Goal: Use online tool/utility: Utilize a website feature to perform a specific function

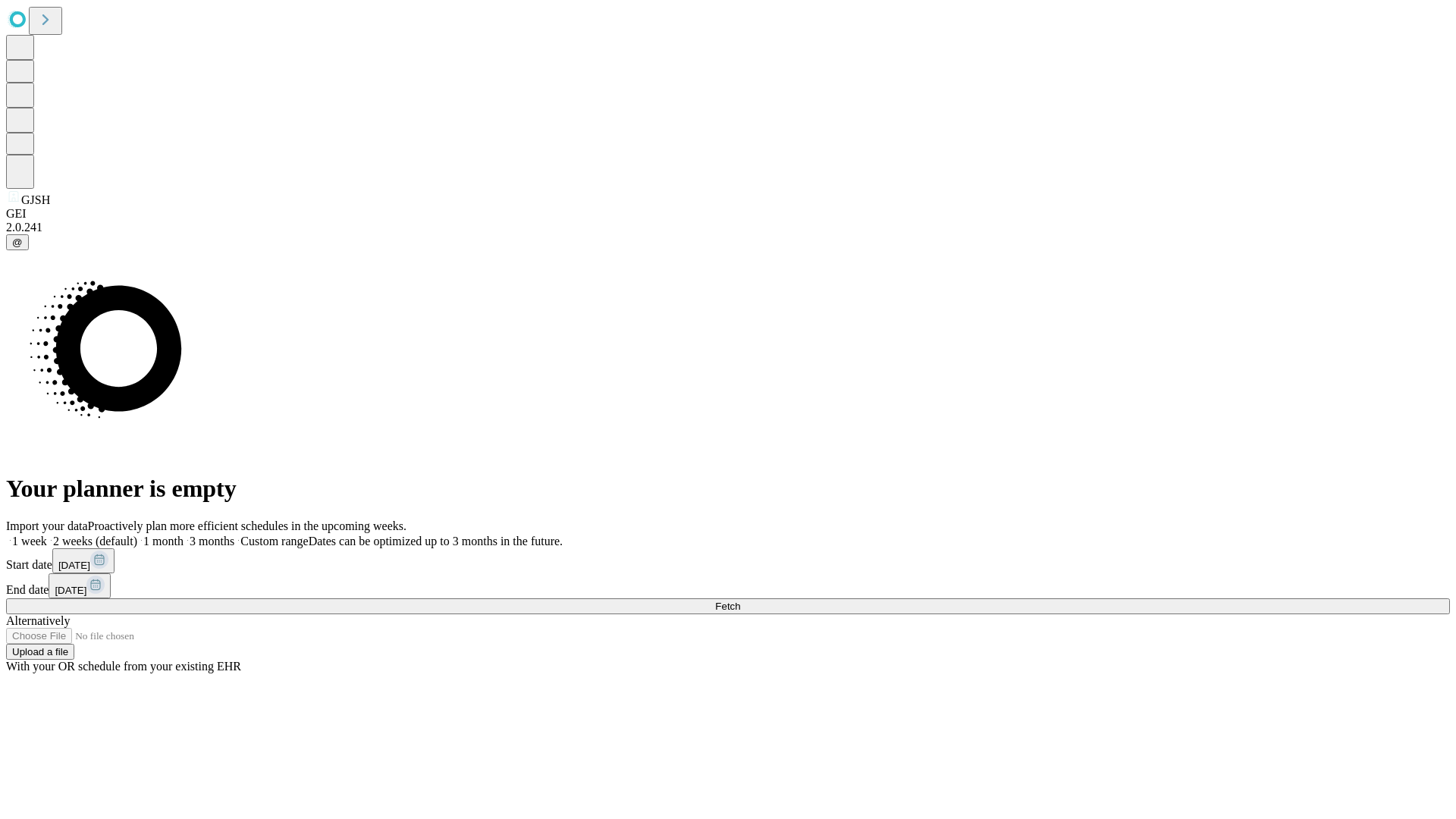
click at [740, 600] on span "Fetch" at bounding box center [728, 606] width 25 height 12
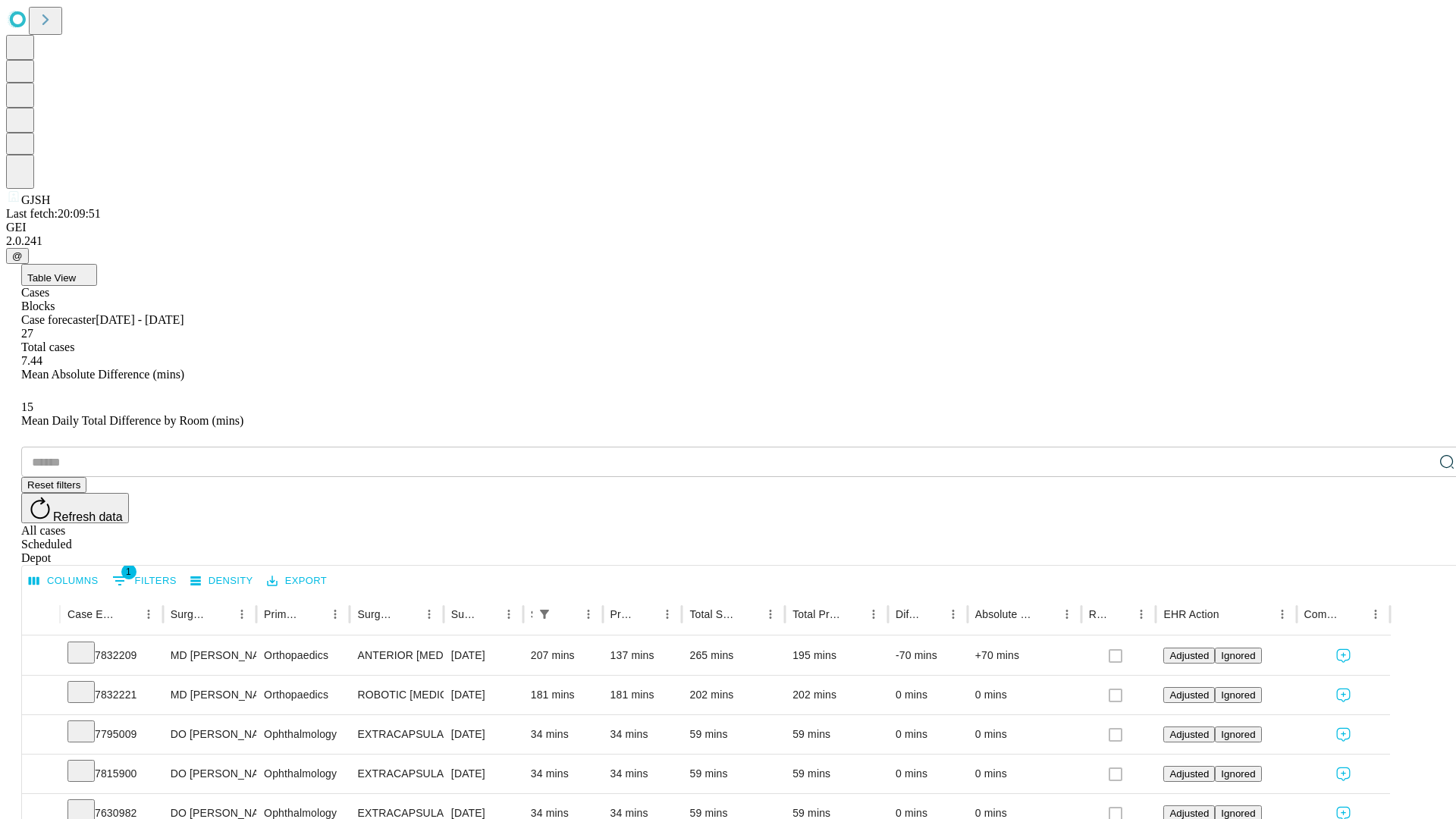
click at [76, 272] on span "Table View" at bounding box center [51, 278] width 49 height 12
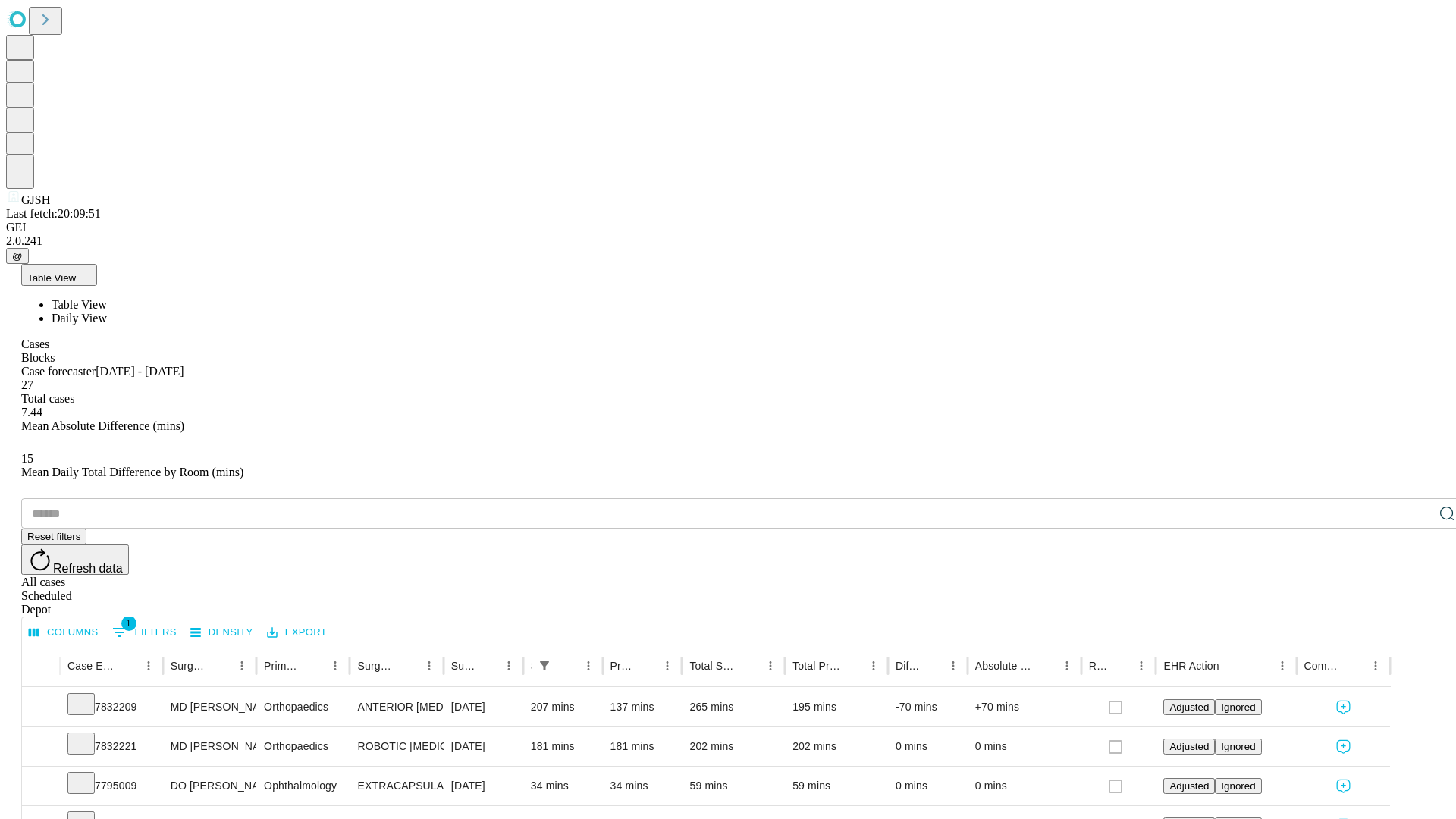
click at [107, 312] on span "Daily View" at bounding box center [79, 318] width 55 height 13
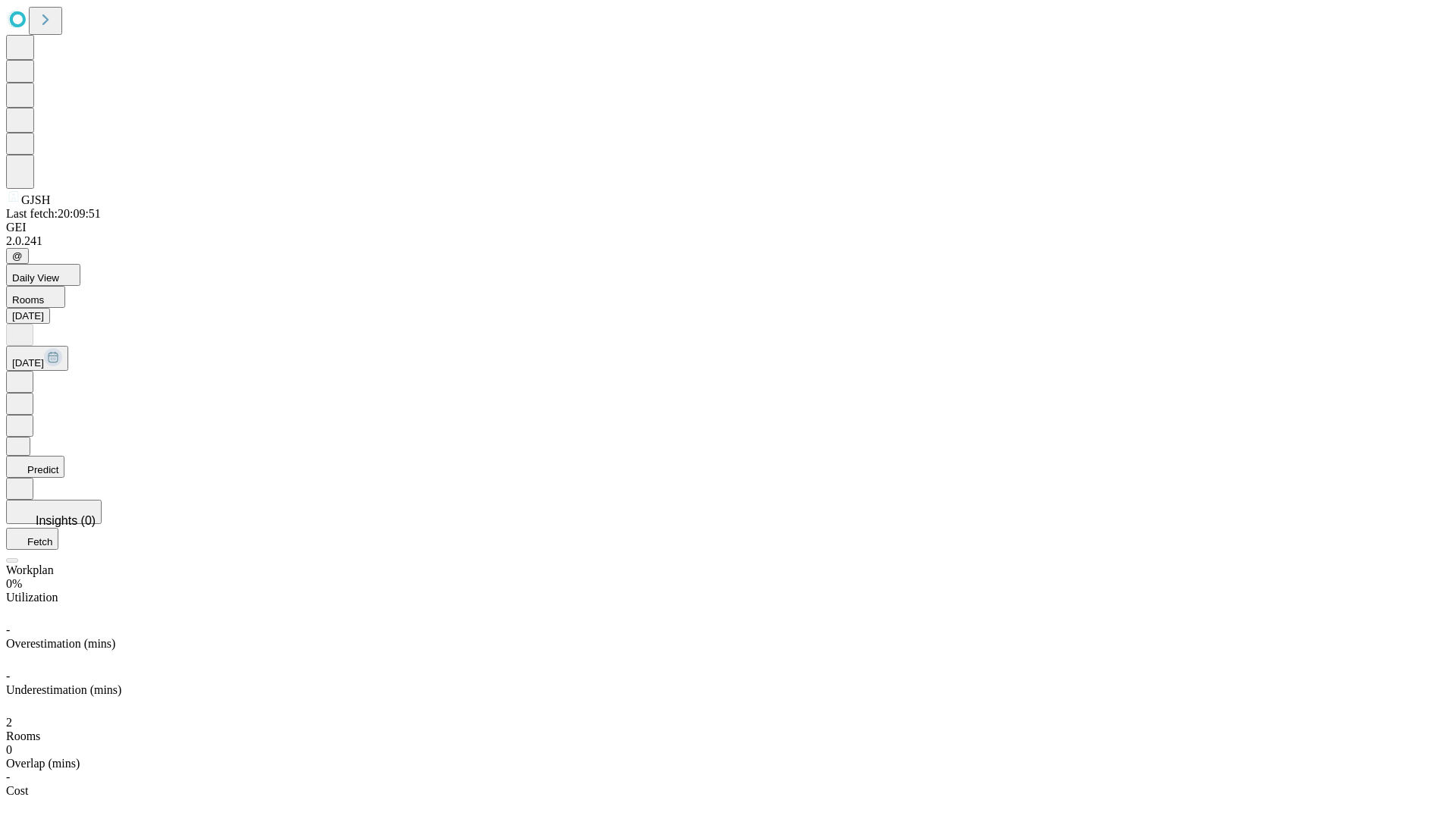
click at [65, 456] on button "Predict" at bounding box center [35, 466] width 59 height 22
